Goal: Transaction & Acquisition: Purchase product/service

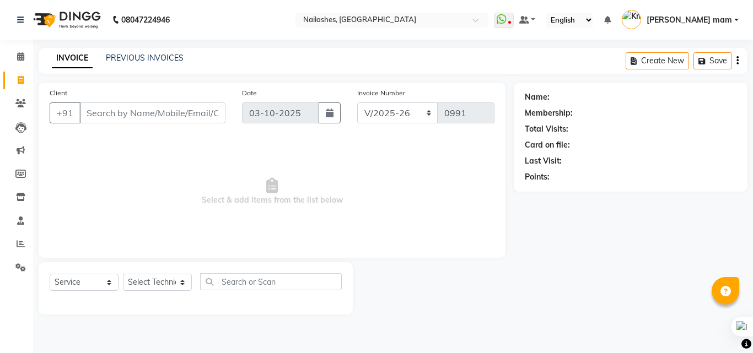
select select "5759"
select select "service"
type input "9618212130"
click at [200, 115] on span "Add Client" at bounding box center [197, 112] width 44 height 11
select select "21"
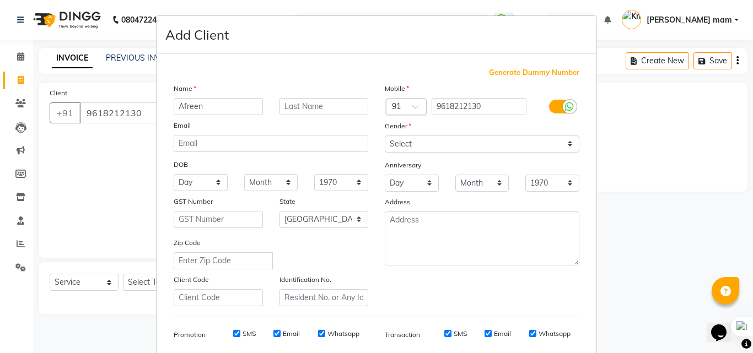
type input "Afreen"
click at [467, 145] on select "Select [DEMOGRAPHIC_DATA] [DEMOGRAPHIC_DATA] Other Prefer Not To Say" at bounding box center [482, 144] width 195 height 17
select select "[DEMOGRAPHIC_DATA]"
click at [385, 136] on select "Select [DEMOGRAPHIC_DATA] [DEMOGRAPHIC_DATA] Other Prefer Not To Say" at bounding box center [482, 144] width 195 height 17
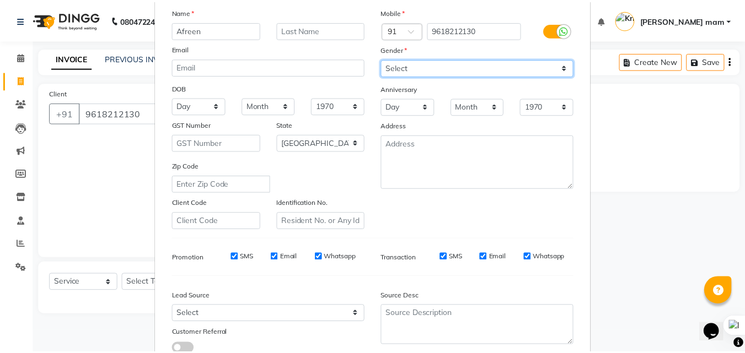
scroll to position [155, 0]
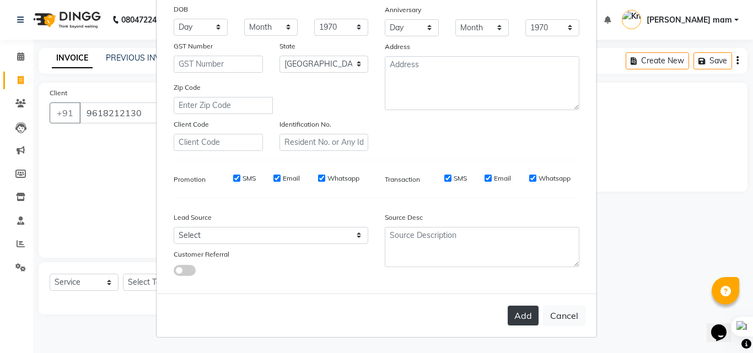
click at [515, 320] on button "Add" at bounding box center [523, 316] width 31 height 20
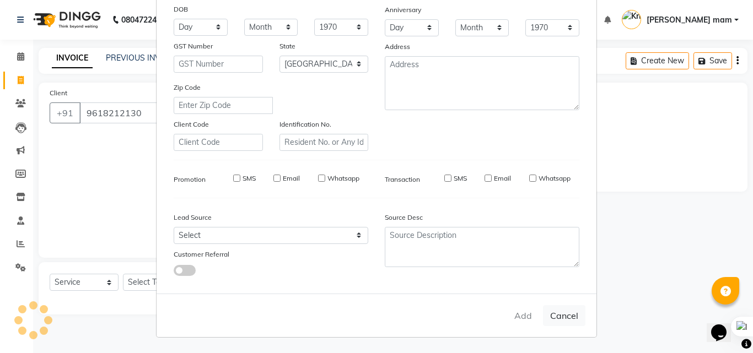
select select
select select "null"
select select
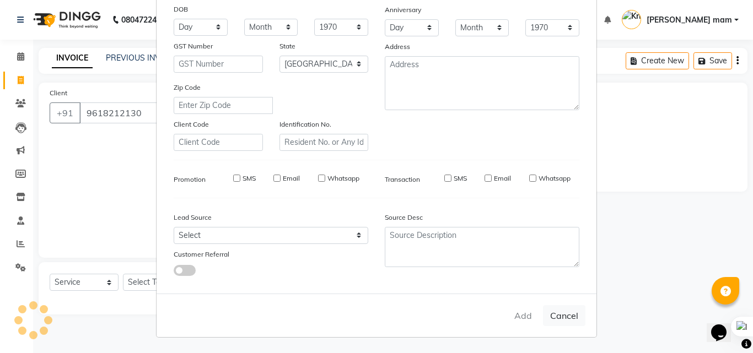
select select
checkbox input "false"
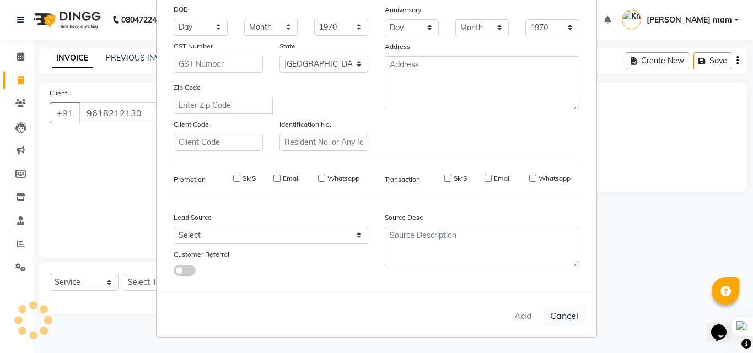
checkbox input "false"
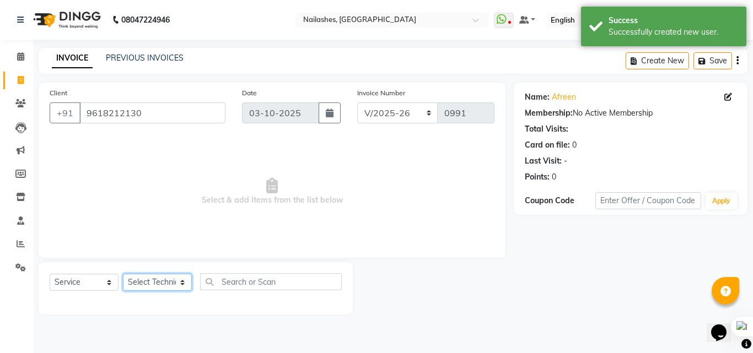
click at [174, 283] on select "Select Technician [PERSON_NAME] [PERSON_NAME] mam [PERSON_NAME]" at bounding box center [157, 282] width 69 height 17
select select "71408"
click at [123, 274] on select "Select Technician [PERSON_NAME] [PERSON_NAME] mam [PERSON_NAME]" at bounding box center [157, 282] width 69 height 17
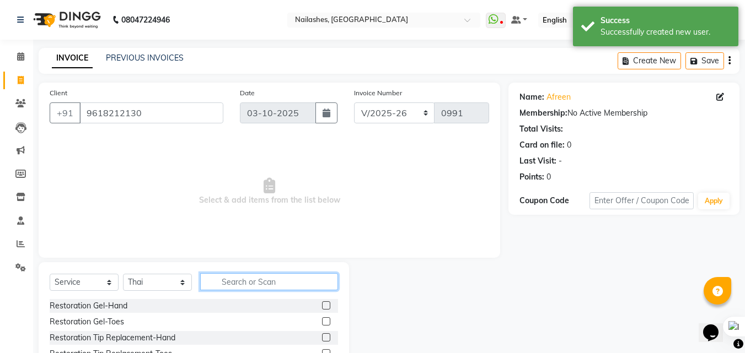
click at [235, 282] on input "text" at bounding box center [269, 281] width 138 height 17
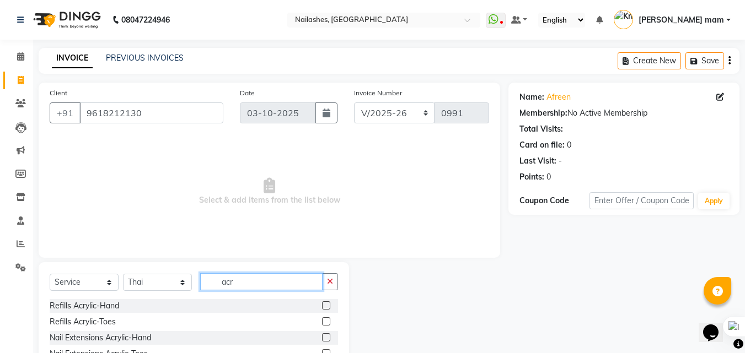
type input "acr"
click at [325, 339] on label at bounding box center [326, 337] width 8 height 8
click at [325, 339] on input "checkbox" at bounding box center [325, 338] width 7 height 7
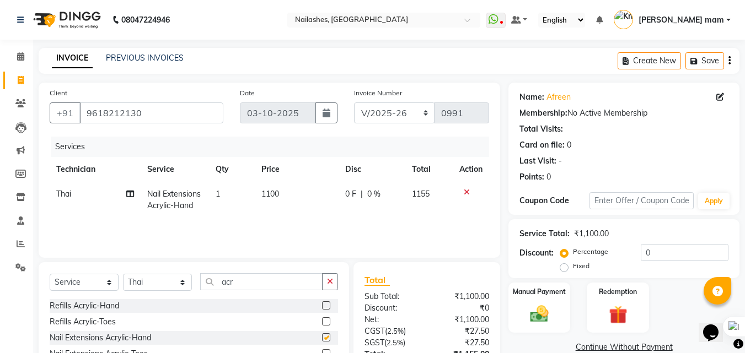
checkbox input "false"
click at [329, 281] on icon "button" at bounding box center [330, 282] width 6 height 8
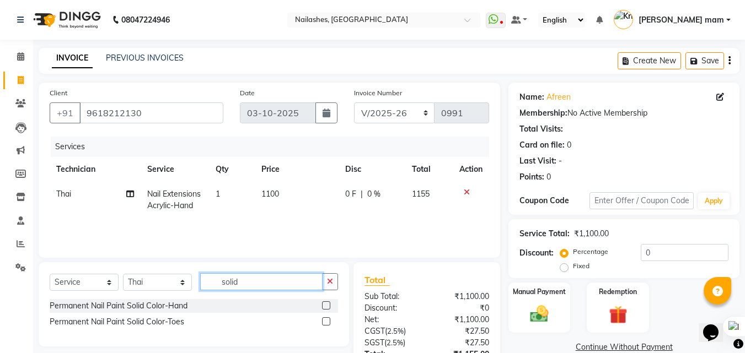
type input "solid"
click at [326, 305] on label at bounding box center [326, 306] width 8 height 8
click at [326, 305] on input "checkbox" at bounding box center [325, 306] width 7 height 7
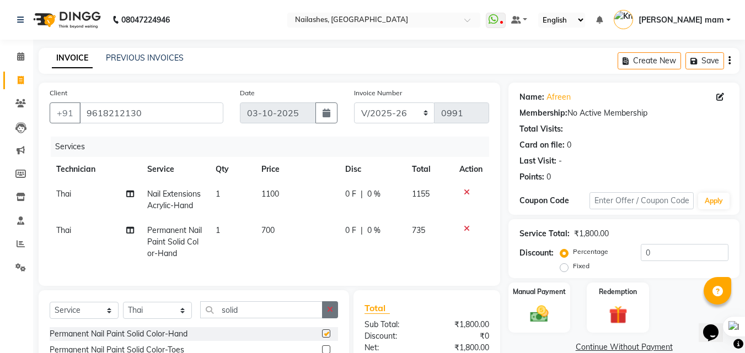
checkbox input "false"
click at [331, 319] on button "button" at bounding box center [330, 310] width 16 height 17
click at [270, 187] on td "1100" at bounding box center [297, 200] width 84 height 36
select select "71408"
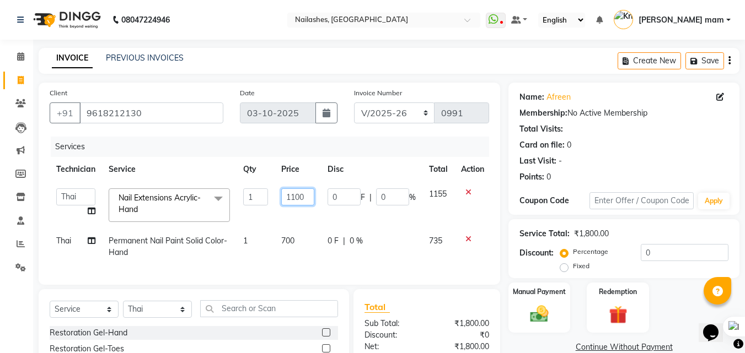
click at [294, 193] on input "1100" at bounding box center [297, 197] width 33 height 17
type input "1000"
click at [304, 243] on td "700" at bounding box center [298, 247] width 46 height 36
select select "71408"
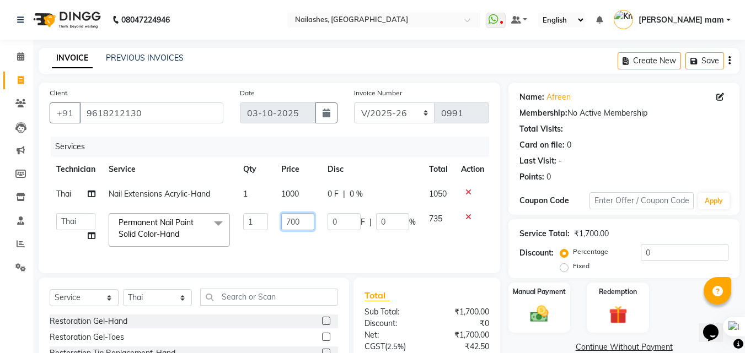
click at [292, 220] on input "700" at bounding box center [297, 221] width 33 height 17
type input "500"
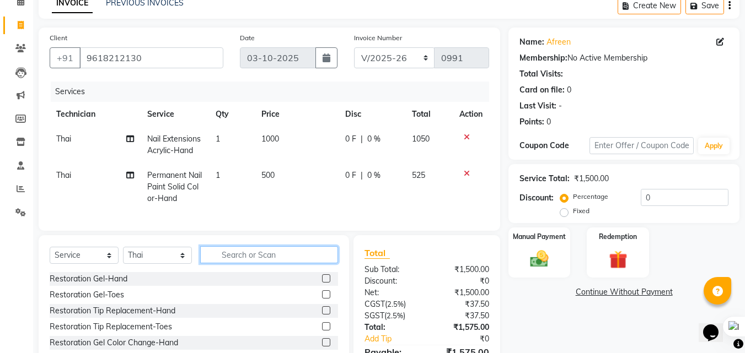
click at [253, 254] on div "Select Service Product Membership Package Voucher Prepaid Gift Card Select Tech…" at bounding box center [194, 316] width 310 height 163
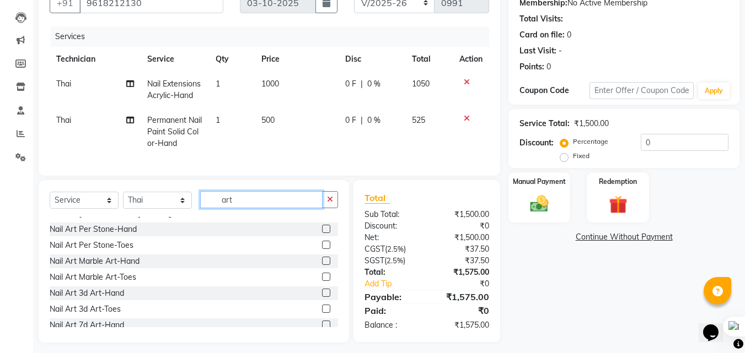
scroll to position [110, 0]
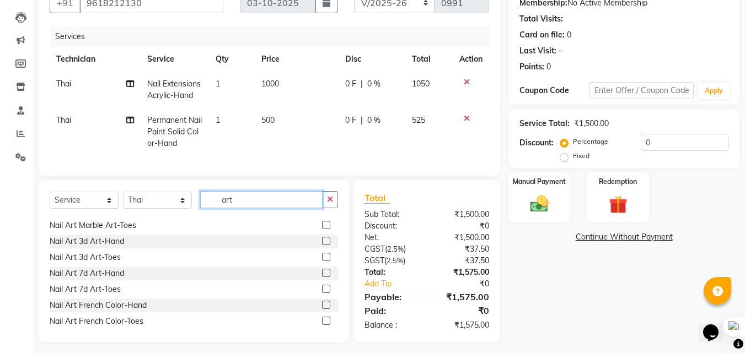
type input "art"
click at [313, 249] on div "Nail Art 3d Art-Hand" at bounding box center [194, 242] width 288 height 14
click at [322, 245] on label at bounding box center [326, 241] width 8 height 8
click at [322, 245] on input "checkbox" at bounding box center [325, 241] width 7 height 7
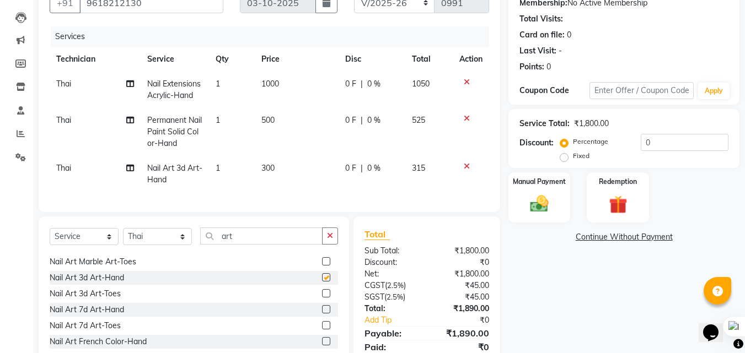
checkbox input "false"
click at [233, 166] on td "1" at bounding box center [232, 174] width 46 height 36
select select "71408"
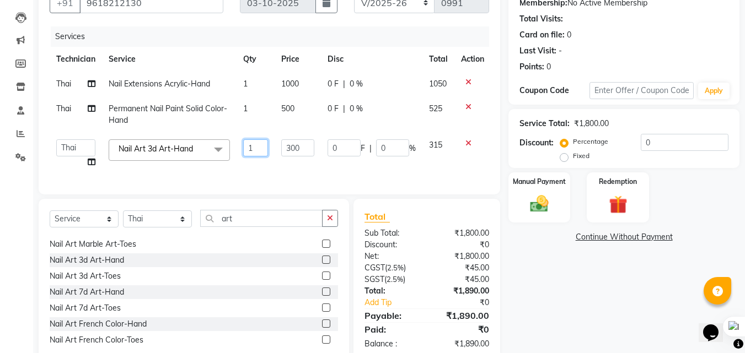
click at [256, 144] on input "1" at bounding box center [255, 147] width 25 height 17
type input "2"
click at [275, 132] on td "500" at bounding box center [298, 114] width 46 height 36
select select "71408"
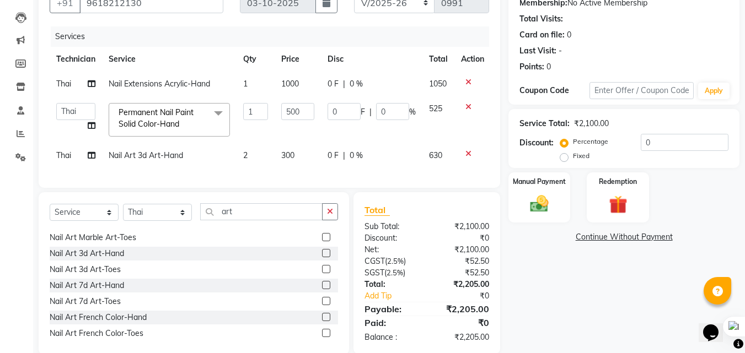
click at [292, 155] on span "300" at bounding box center [287, 155] width 13 height 10
select select "71408"
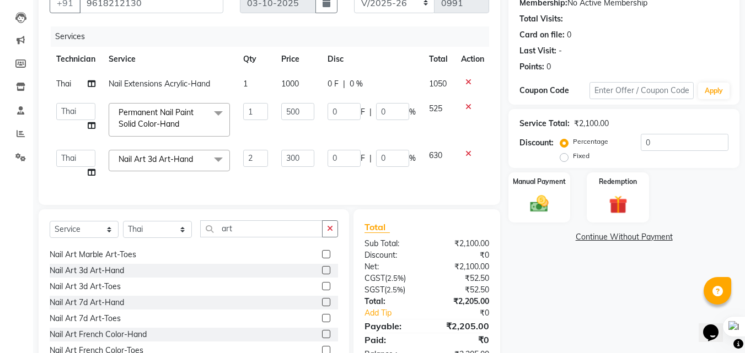
click at [292, 155] on input "300" at bounding box center [297, 158] width 33 height 17
type input "250"
click at [305, 179] on div "Services Technician Service Qty Price Disc Total Action Thai Nail Extensions Ac…" at bounding box center [269, 110] width 439 height 168
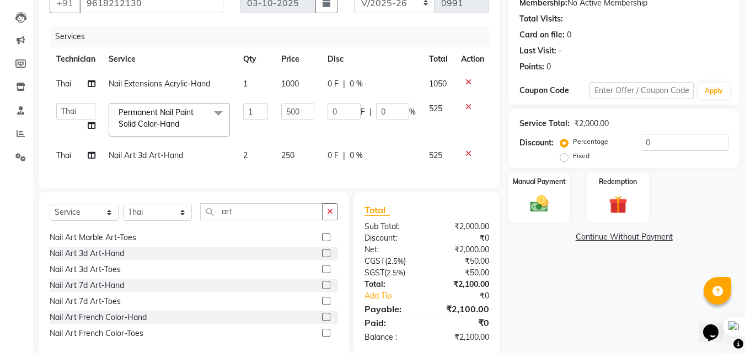
scroll to position [137, 0]
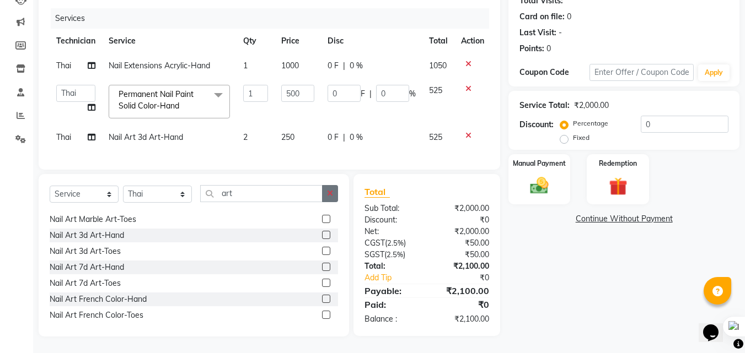
click at [326, 192] on button "button" at bounding box center [330, 193] width 16 height 17
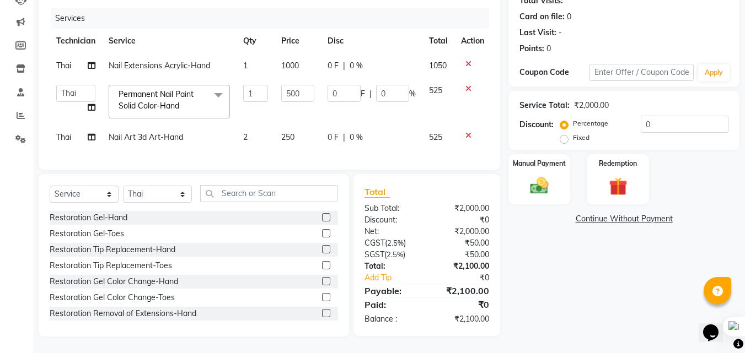
click at [121, 192] on div "Select Service Product Membership Package Voucher Prepaid Gift Card Select Tech…" at bounding box center [194, 198] width 288 height 26
click at [137, 197] on select "Select Technician [PERSON_NAME] [PERSON_NAME] mam [PERSON_NAME]" at bounding box center [157, 194] width 69 height 17
select select "76516"
click at [123, 186] on select "Select Technician [PERSON_NAME] [PERSON_NAME] mam [PERSON_NAME]" at bounding box center [157, 194] width 69 height 17
click at [260, 192] on input "text" at bounding box center [269, 193] width 138 height 17
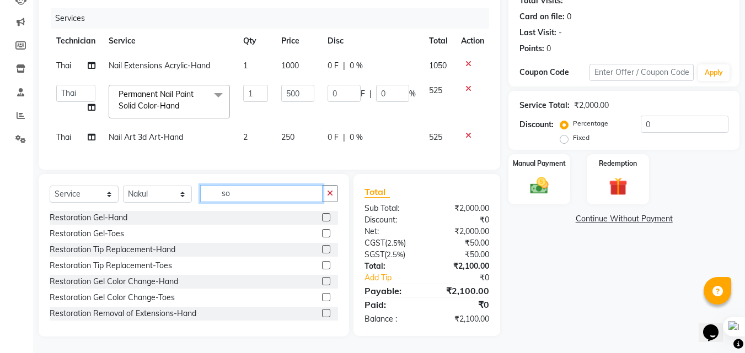
scroll to position [136, 0]
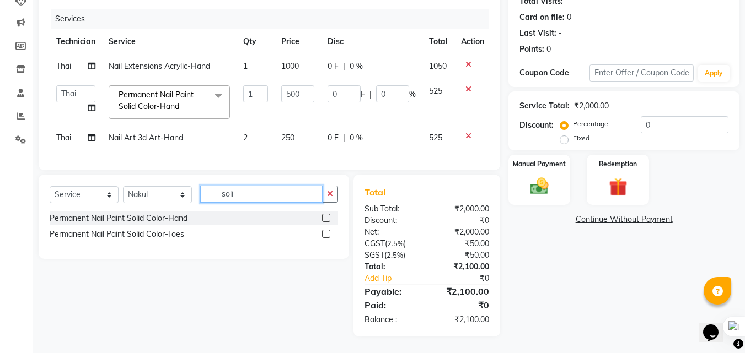
type input "soli"
click at [326, 232] on label at bounding box center [326, 234] width 8 height 8
click at [326, 232] on input "checkbox" at bounding box center [325, 234] width 7 height 7
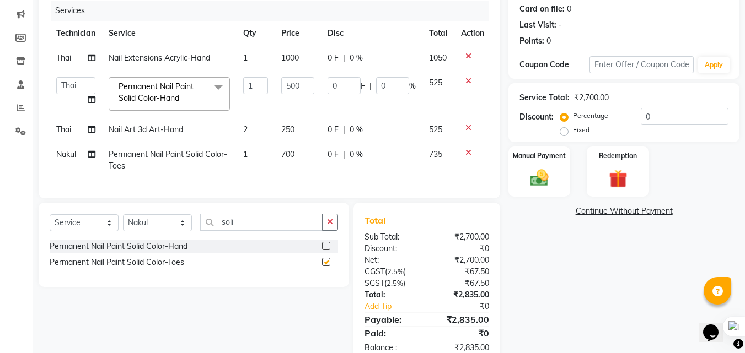
checkbox input "false"
click at [290, 148] on td "700" at bounding box center [298, 160] width 46 height 36
select select "76516"
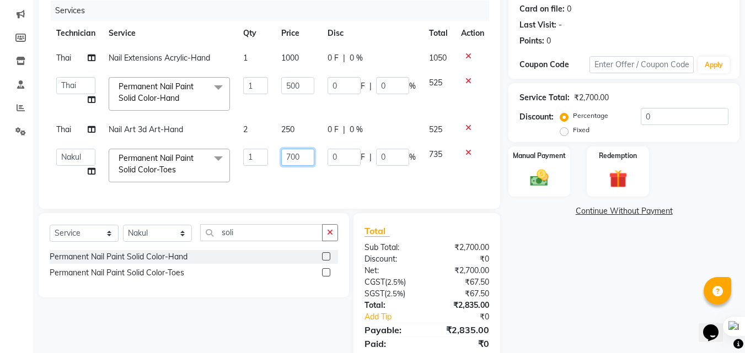
click at [292, 149] on input "700" at bounding box center [297, 157] width 33 height 17
type input "500"
click at [228, 241] on div "Select Service Product Membership Package Voucher Prepaid Gift Card Select Tech…" at bounding box center [194, 237] width 288 height 26
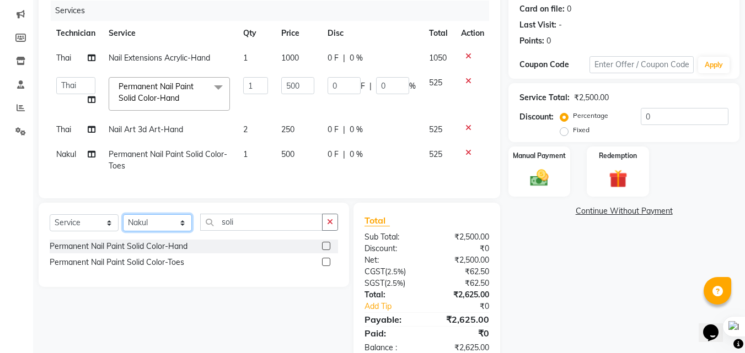
click at [165, 230] on select "Select Technician [PERSON_NAME] [PERSON_NAME] mam [PERSON_NAME]" at bounding box center [157, 222] width 69 height 17
select select "89520"
click at [123, 223] on select "Select Technician [PERSON_NAME] [PERSON_NAME] mam [PERSON_NAME]" at bounding box center [157, 222] width 69 height 17
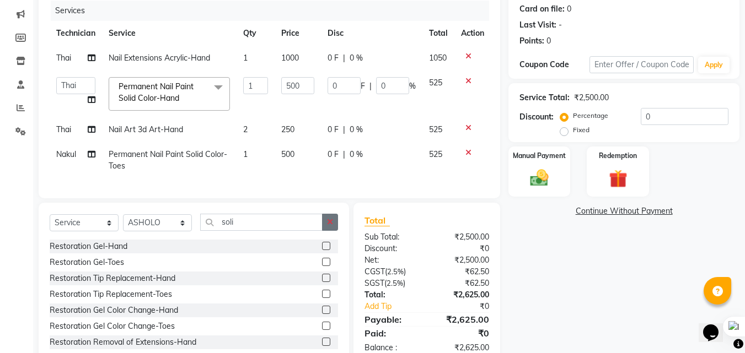
click at [333, 231] on button "button" at bounding box center [330, 222] width 16 height 17
click at [322, 231] on input "text" at bounding box center [269, 222] width 138 height 17
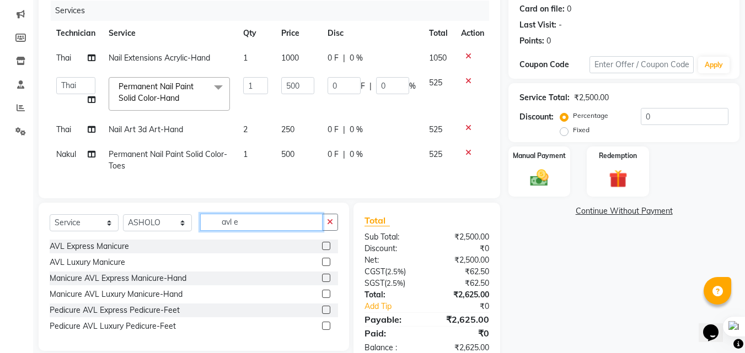
type input "avl e"
click at [325, 314] on label at bounding box center [326, 310] width 8 height 8
click at [325, 314] on input "checkbox" at bounding box center [325, 310] width 7 height 7
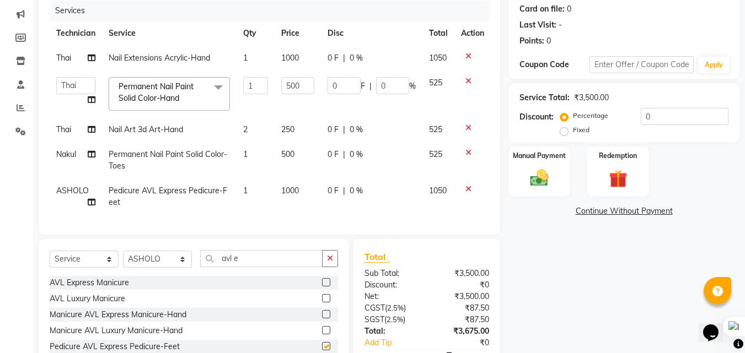
checkbox input "false"
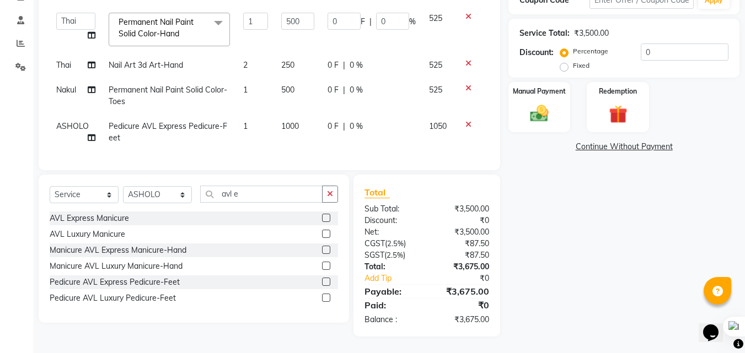
scroll to position [209, 0]
click at [680, 46] on input "0" at bounding box center [685, 52] width 88 height 17
type input "04"
type input "20"
type input "4"
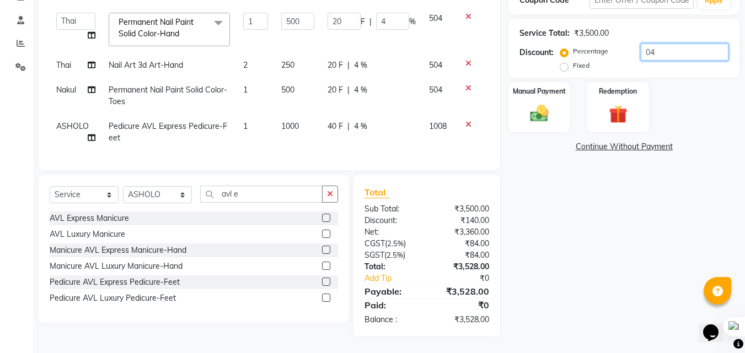
type input "04.7"
type input "23.5"
type input "4.7"
type input "04.76"
type input "23.8"
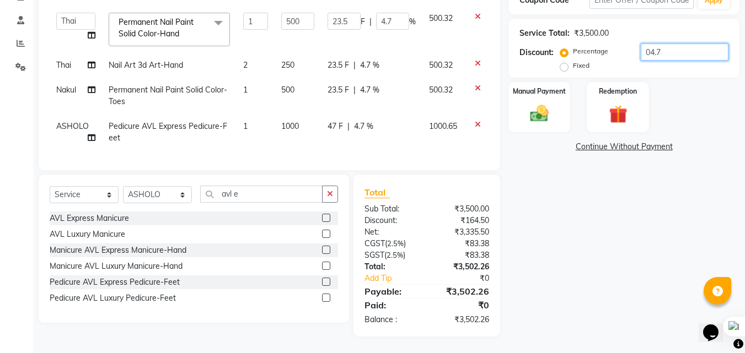
type input "4.76"
type input "04.762"
type input "23.81"
type input "04.762"
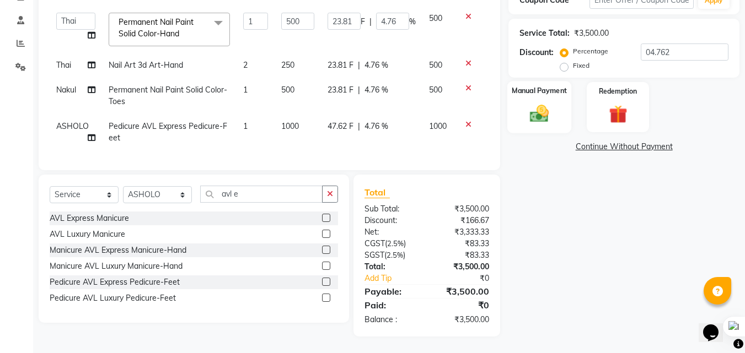
click at [539, 85] on label "Manual Payment" at bounding box center [539, 90] width 55 height 10
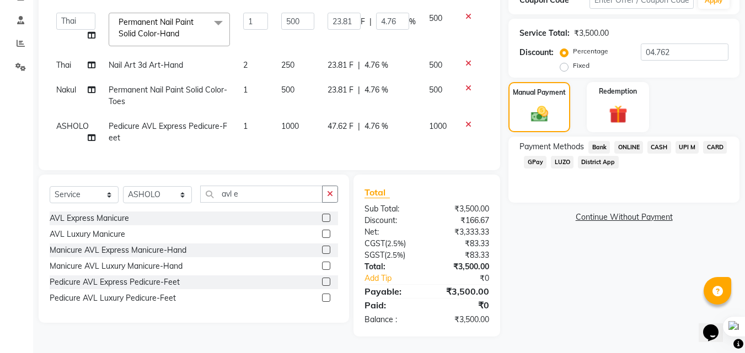
click at [691, 144] on span "UPI M" at bounding box center [687, 147] width 24 height 13
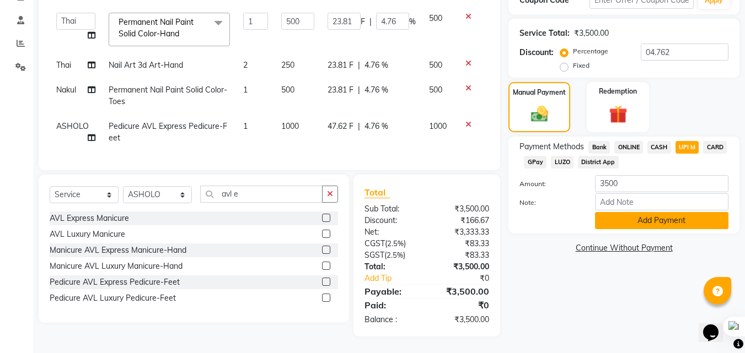
click at [666, 212] on button "Add Payment" at bounding box center [661, 220] width 133 height 17
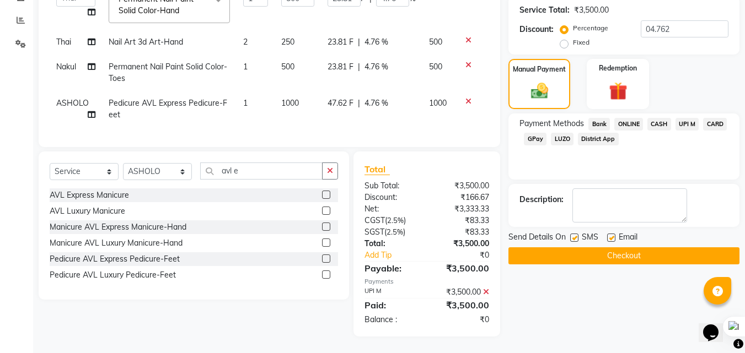
scroll to position [232, 0]
click at [666, 256] on div "Name: Afreen Membership: No Active Membership Total Visits: Card on file: 0 Las…" at bounding box center [627, 98] width 239 height 478
click at [665, 252] on button "Checkout" at bounding box center [623, 255] width 231 height 17
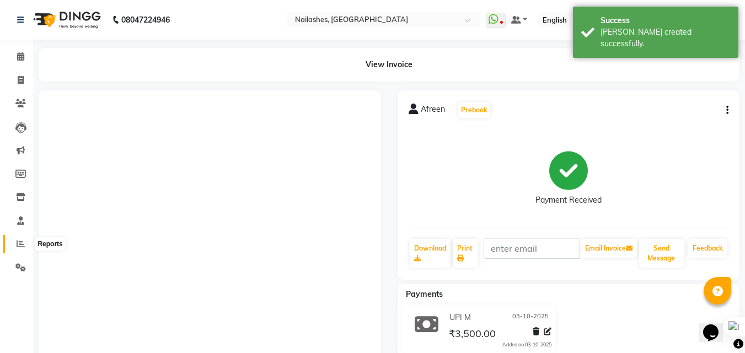
click at [15, 240] on span at bounding box center [20, 244] width 19 height 13
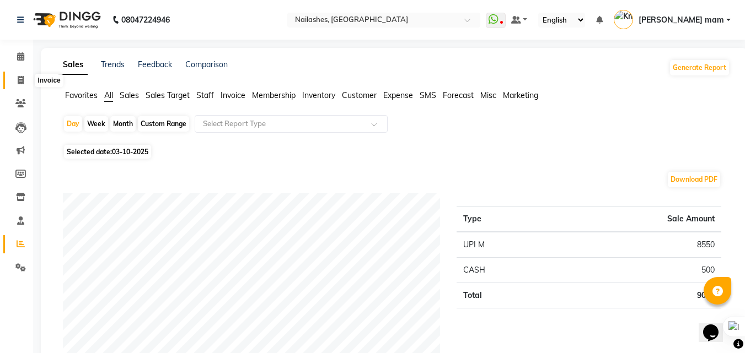
click at [18, 78] on icon at bounding box center [21, 80] width 6 height 8
select select "service"
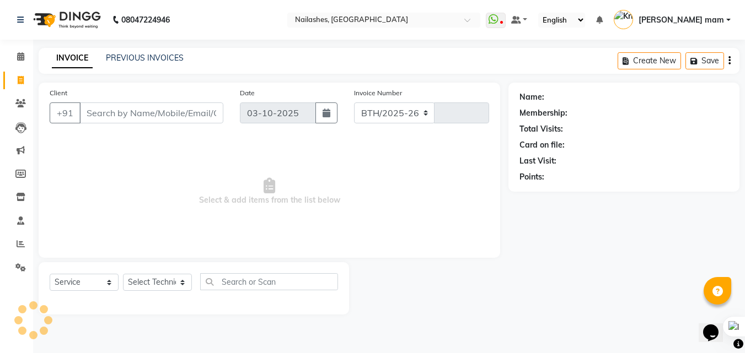
select select "5759"
type input "0992"
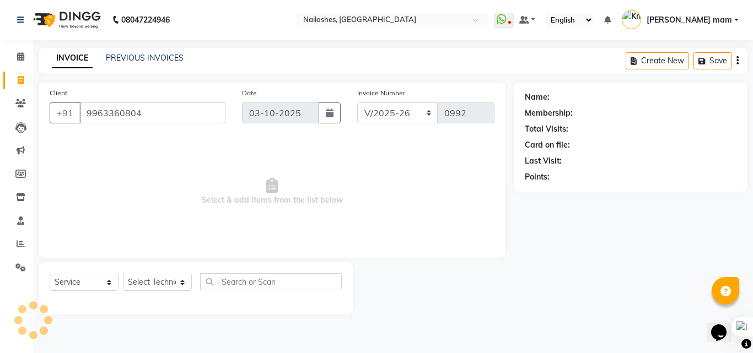
type input "9963360804"
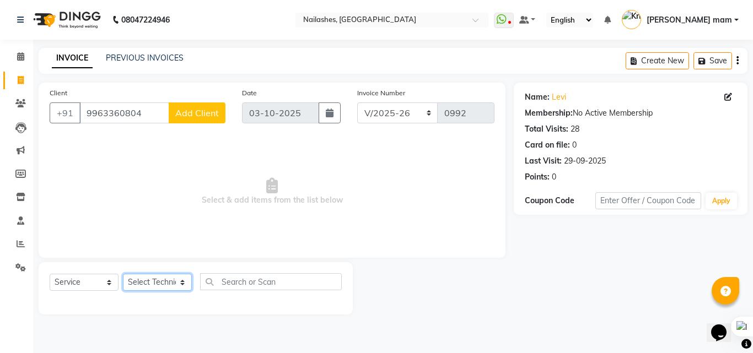
click at [146, 280] on select "Select Technician [PERSON_NAME] [PERSON_NAME] mam [PERSON_NAME]" at bounding box center [157, 282] width 69 height 17
select select "71408"
click at [123, 274] on select "Select Technician [PERSON_NAME] [PERSON_NAME] mam [PERSON_NAME]" at bounding box center [157, 282] width 69 height 17
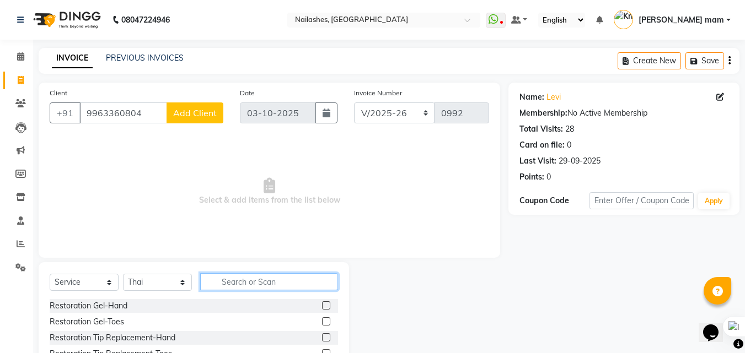
click at [251, 278] on input "text" at bounding box center [269, 281] width 138 height 17
type input "acr"
click at [329, 341] on label at bounding box center [326, 337] width 8 height 8
click at [329, 341] on input "checkbox" at bounding box center [325, 338] width 7 height 7
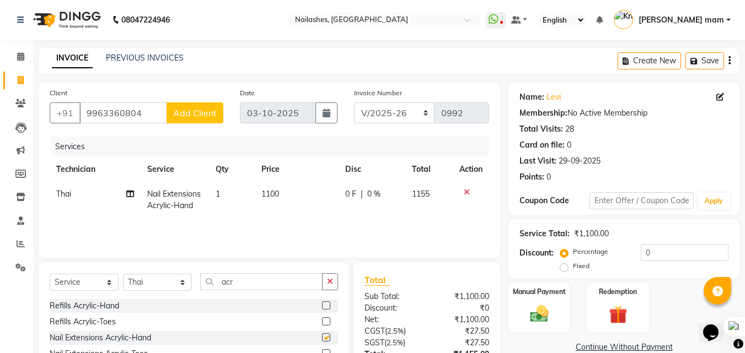
checkbox input "false"
click at [326, 281] on button "button" at bounding box center [330, 281] width 16 height 17
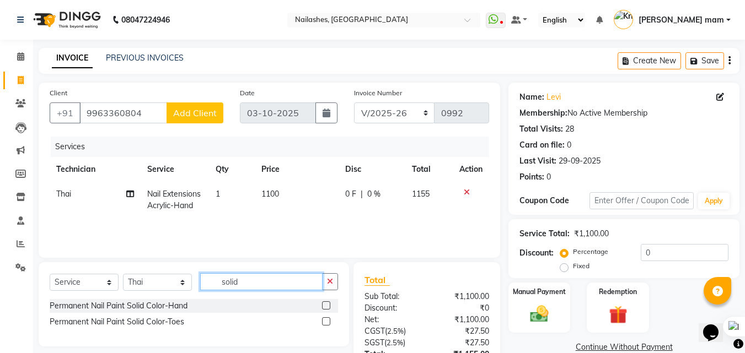
type input "solid"
click at [328, 306] on label at bounding box center [326, 306] width 8 height 8
click at [328, 306] on input "checkbox" at bounding box center [325, 306] width 7 height 7
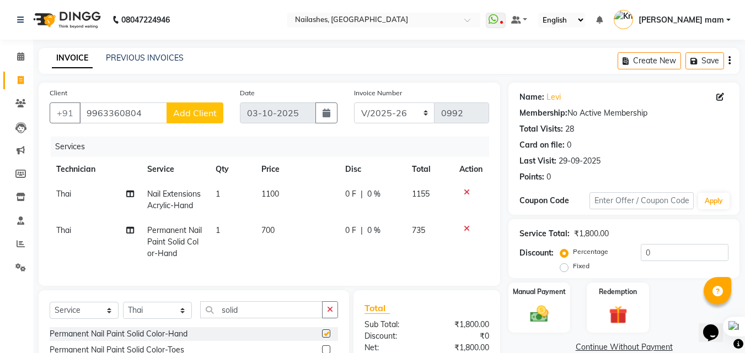
checkbox input "false"
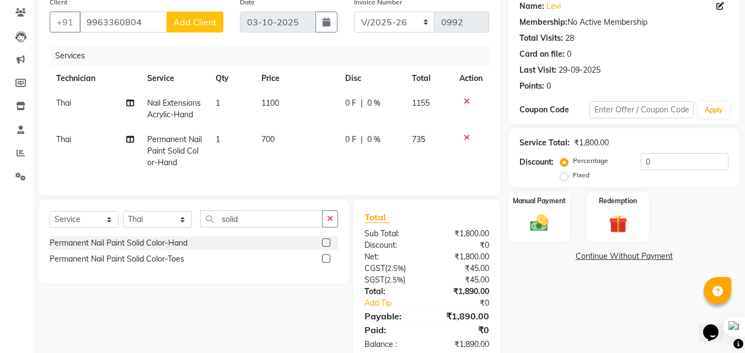
scroll to position [110, 0]
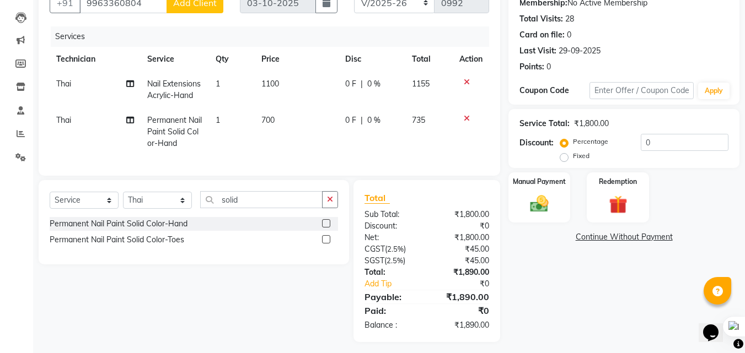
click at [322, 244] on label at bounding box center [326, 239] width 8 height 8
click at [322, 244] on input "checkbox" at bounding box center [325, 239] width 7 height 7
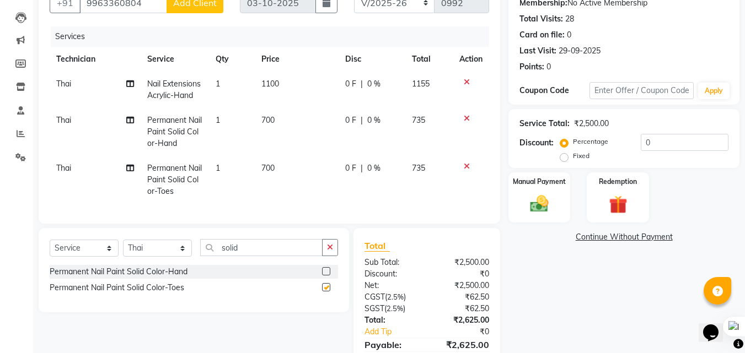
checkbox input "false"
click at [335, 256] on button "button" at bounding box center [330, 247] width 16 height 17
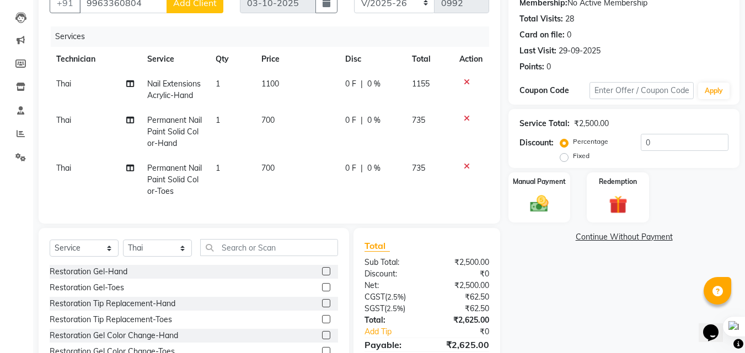
click at [272, 159] on td "700" at bounding box center [297, 180] width 84 height 48
select select "71408"
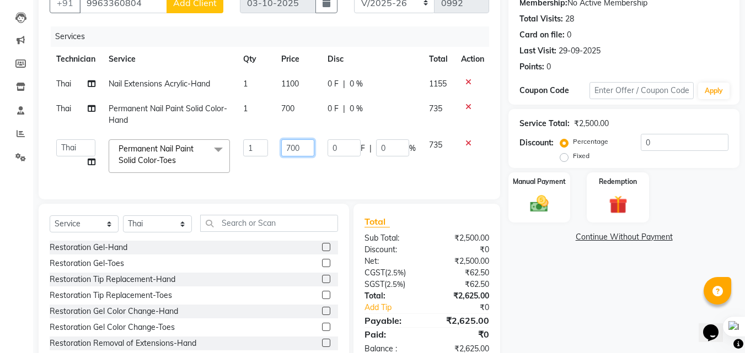
click at [294, 149] on input "700" at bounding box center [297, 147] width 33 height 17
type input "500"
click at [282, 111] on td "700" at bounding box center [298, 114] width 46 height 36
select select "71408"
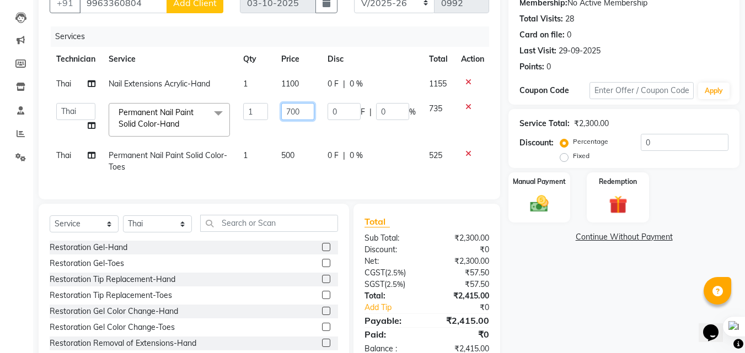
click at [286, 110] on input "700" at bounding box center [297, 111] width 33 height 17
click at [292, 110] on input "700" at bounding box center [297, 111] width 33 height 17
type input "500"
click at [293, 80] on td "1100" at bounding box center [298, 84] width 46 height 25
select select "71408"
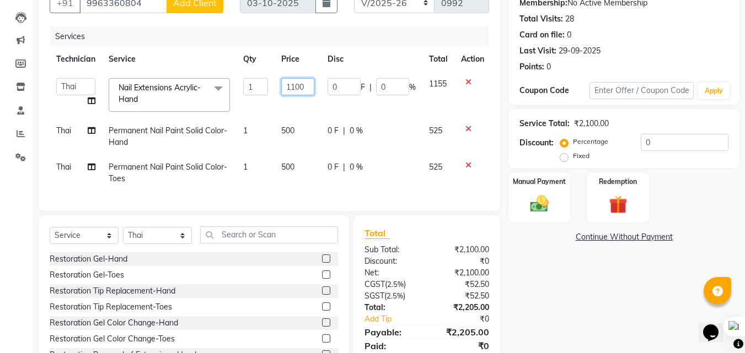
click at [294, 84] on input "1100" at bounding box center [297, 86] width 33 height 17
type input "1000"
click at [354, 179] on td "0 F | 0 %" at bounding box center [371, 173] width 101 height 36
select select "71408"
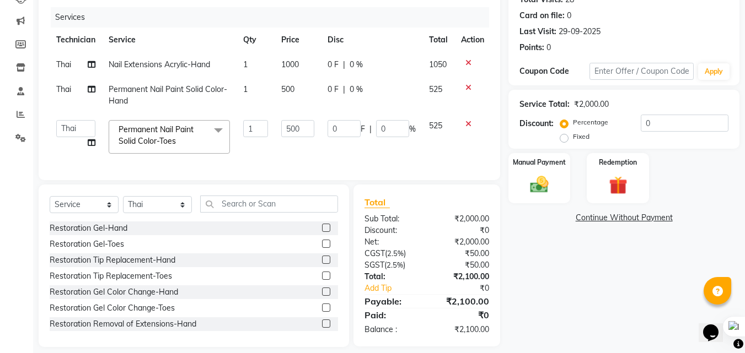
scroll to position [148, 0]
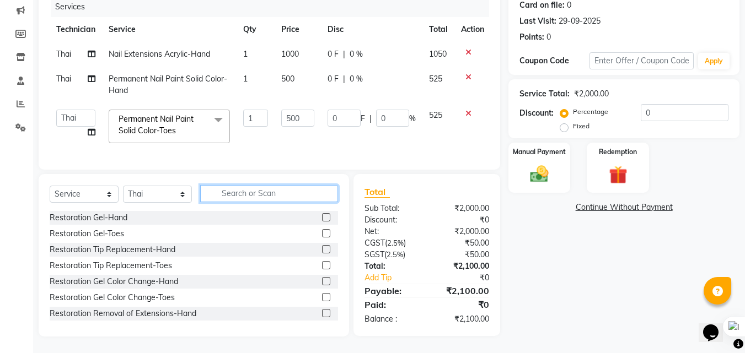
click at [273, 191] on input "text" at bounding box center [269, 193] width 138 height 17
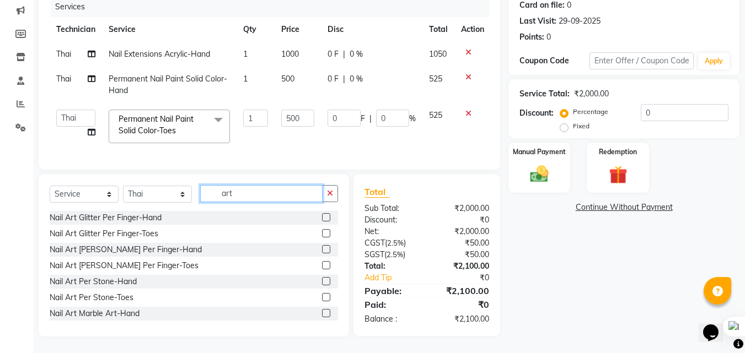
type input "art"
click at [322, 216] on label at bounding box center [326, 217] width 8 height 8
click at [322, 216] on input "checkbox" at bounding box center [325, 217] width 7 height 7
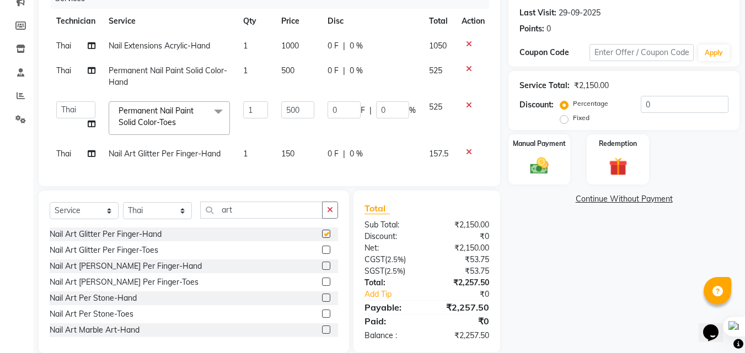
checkbox input "false"
click at [332, 214] on icon "button" at bounding box center [330, 210] width 6 height 8
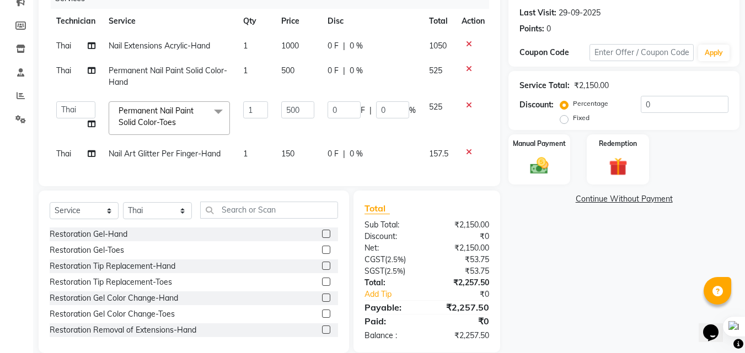
click at [249, 152] on td "1" at bounding box center [255, 154] width 38 height 25
select select "71408"
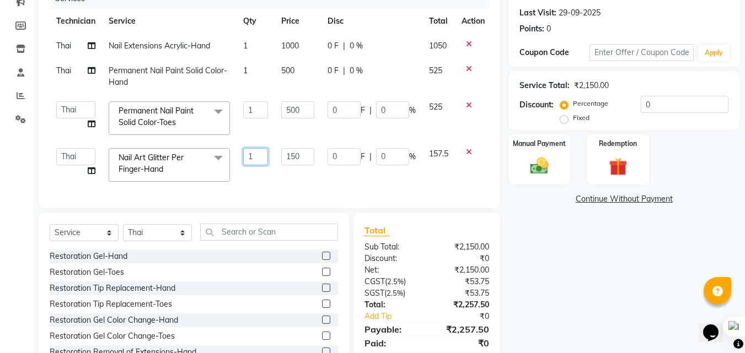
click at [255, 152] on input "1" at bounding box center [255, 156] width 25 height 17
type input "10"
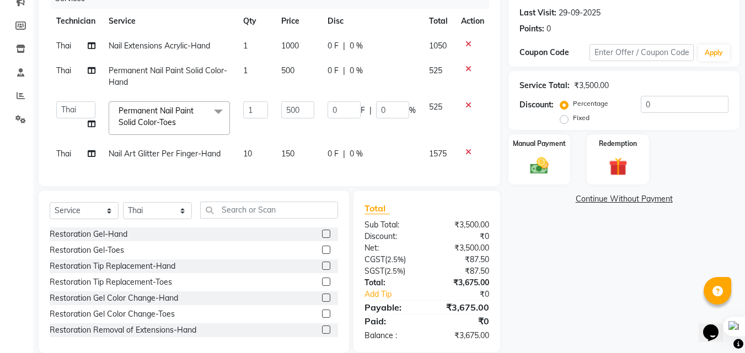
click at [295, 152] on td "150" at bounding box center [298, 154] width 46 height 25
select select "71408"
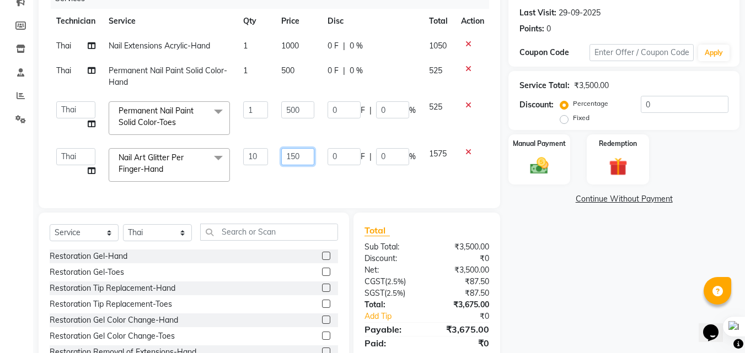
click at [295, 152] on input "150" at bounding box center [297, 156] width 33 height 17
type input "100"
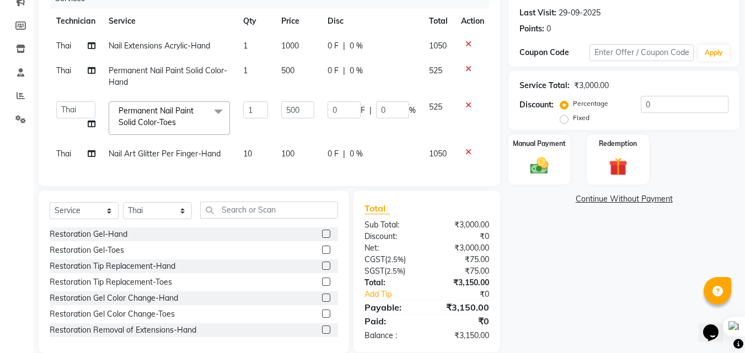
click at [342, 175] on div "Services Technician Service Qty Price Disc Total Action Thai Nail Extensions Ac…" at bounding box center [269, 81] width 439 height 187
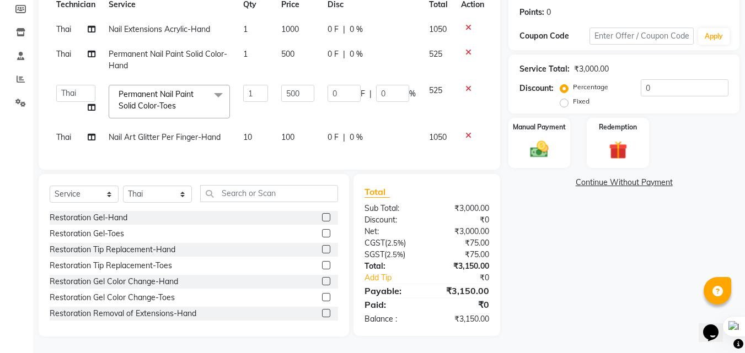
scroll to position [173, 0]
click at [528, 143] on img at bounding box center [539, 149] width 31 height 22
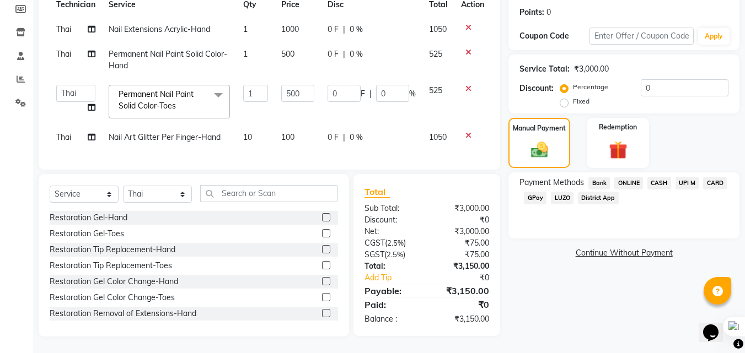
click at [706, 177] on span "CARD" at bounding box center [715, 183] width 24 height 13
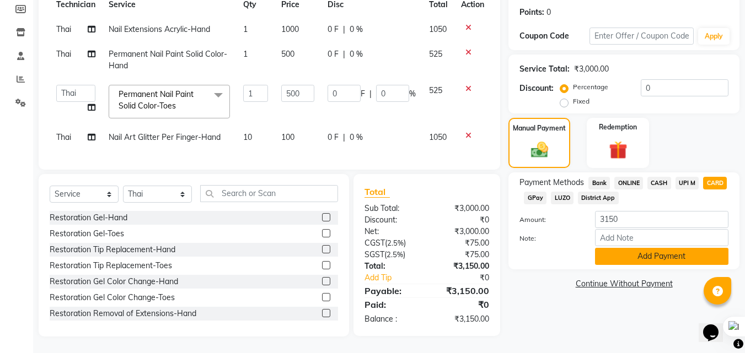
click at [695, 248] on button "Add Payment" at bounding box center [661, 256] width 133 height 17
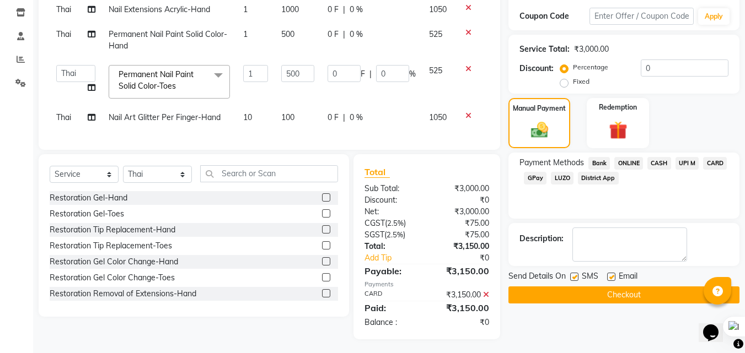
scroll to position [196, 0]
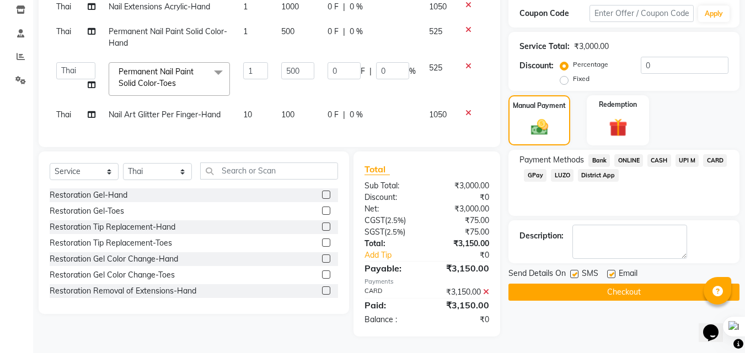
click at [670, 284] on button "Checkout" at bounding box center [623, 292] width 231 height 17
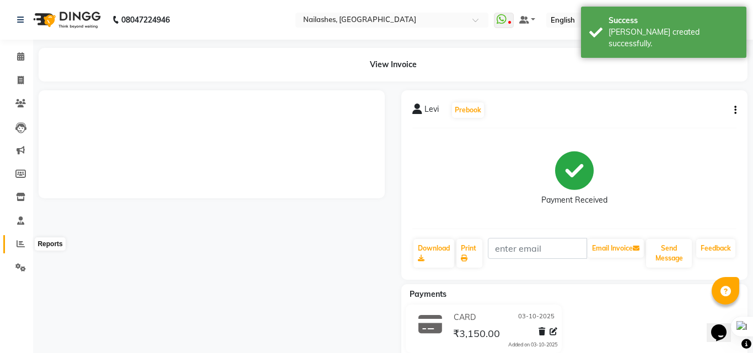
click at [25, 240] on span at bounding box center [20, 244] width 19 height 13
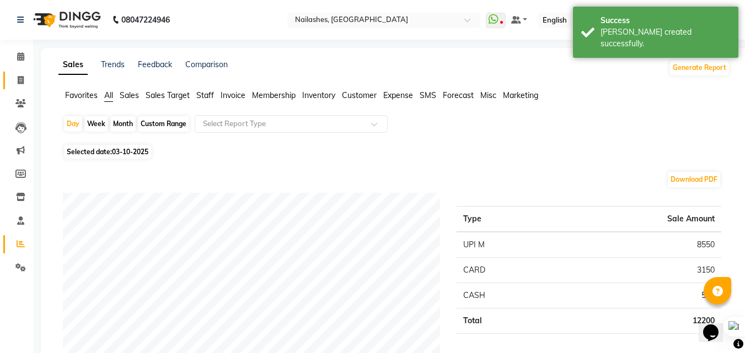
click at [26, 73] on link "Invoice" at bounding box center [16, 81] width 26 height 18
select select "service"
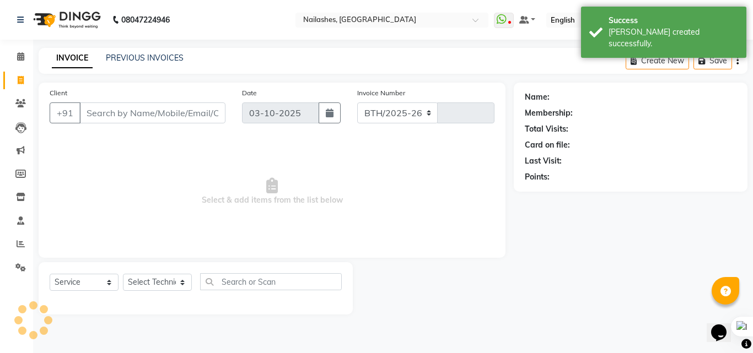
select select "5759"
type input "0993"
